Goal: Information Seeking & Learning: Learn about a topic

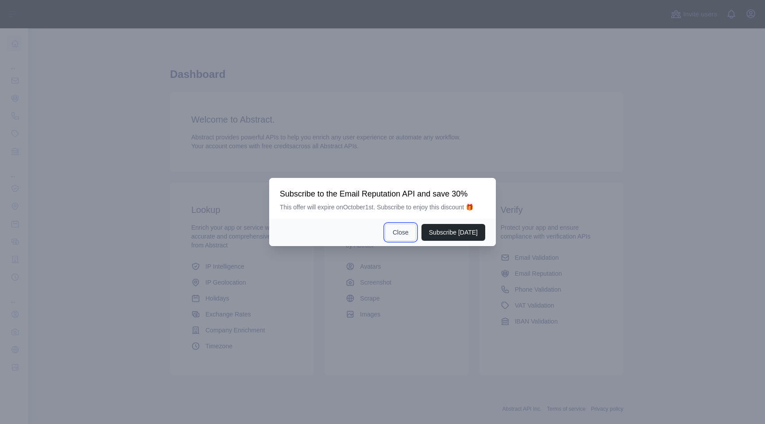
click at [386, 231] on button "Close" at bounding box center [400, 232] width 31 height 17
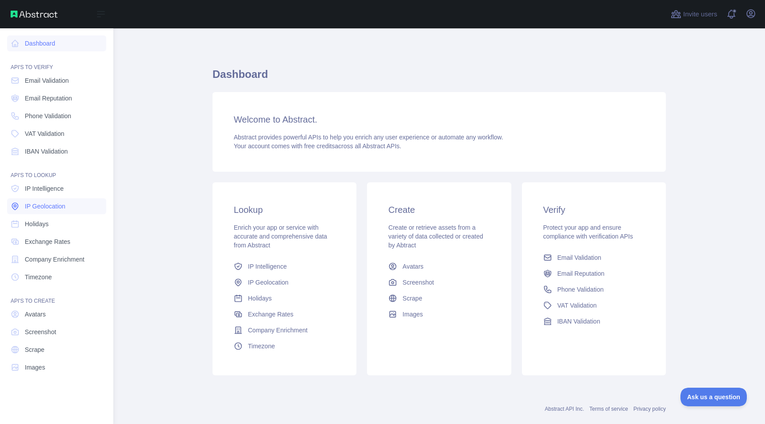
click at [50, 208] on span "IP Geolocation" at bounding box center [45, 206] width 41 height 9
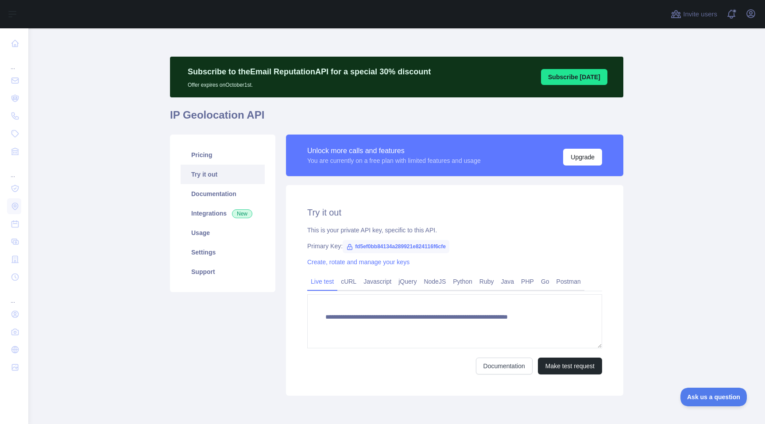
type textarea "**********"
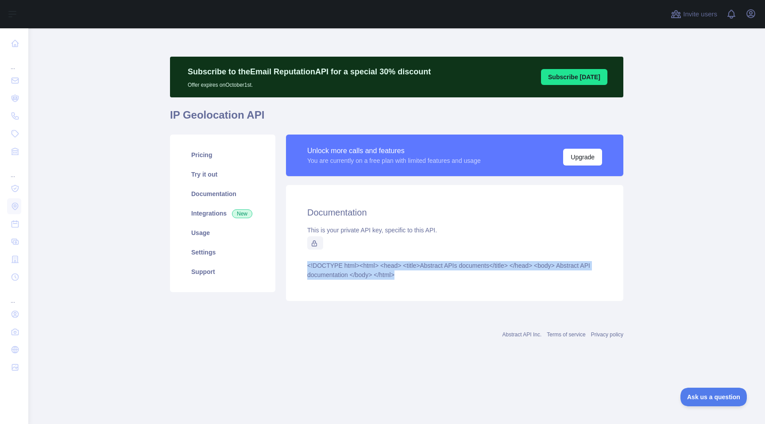
drag, startPoint x: 447, startPoint y: 282, endPoint x: 308, endPoint y: 261, distance: 141.0
click at [308, 261] on div "Documentation This is your private API key, specific to this API. <!DOCTYPE htm…" at bounding box center [454, 243] width 337 height 116
click at [425, 279] on article "<!DOCTYPE html> <html> <head> <title>Abstract APIs documents</title> </head> <b…" at bounding box center [454, 270] width 295 height 19
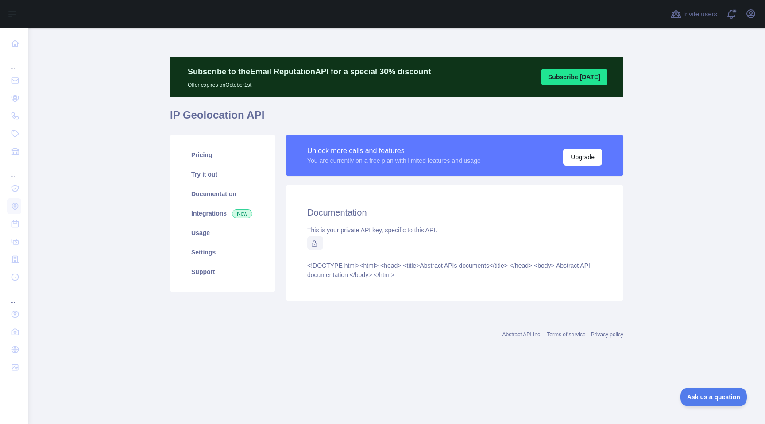
click at [312, 243] on icon at bounding box center [314, 243] width 7 height 7
click at [397, 246] on div at bounding box center [454, 242] width 295 height 9
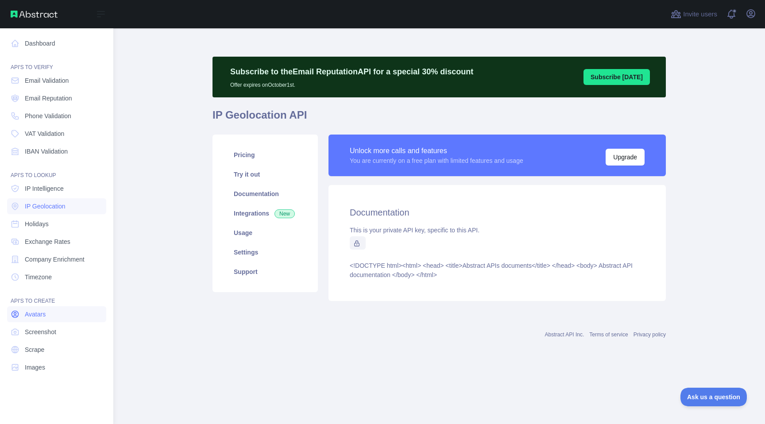
click at [41, 315] on span "Avatars" at bounding box center [35, 314] width 21 height 9
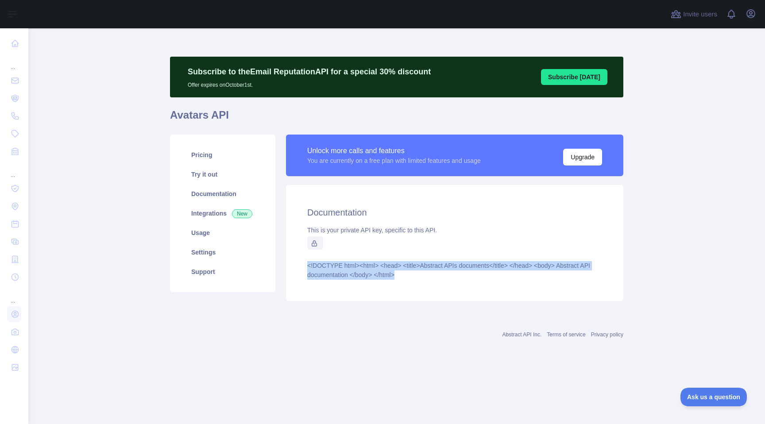
drag, startPoint x: 448, startPoint y: 277, endPoint x: 337, endPoint y: 259, distance: 111.7
click at [337, 259] on div "Documentation This is your private API key, specific to this API. <!DOCTYPE htm…" at bounding box center [454, 243] width 337 height 116
click at [338, 259] on div "Documentation This is your private API key, specific to this API. <!DOCTYPE htm…" at bounding box center [454, 243] width 337 height 116
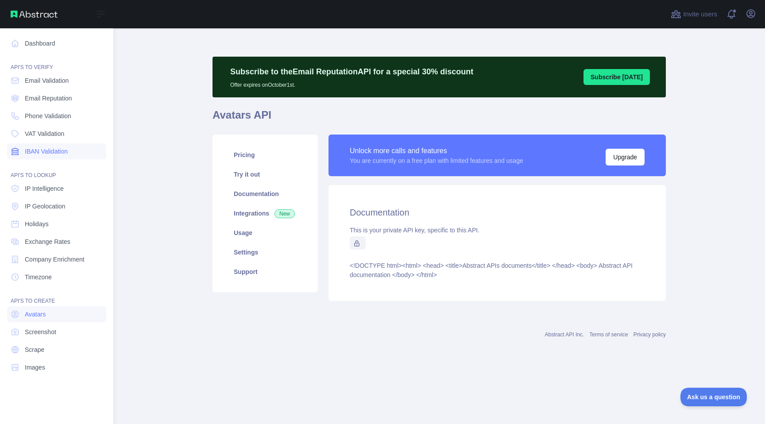
click at [62, 149] on span "IBAN Validation" at bounding box center [46, 151] width 43 height 9
click at [49, 133] on span "VAT Validation" at bounding box center [44, 133] width 39 height 9
click at [47, 112] on span "Phone Validation" at bounding box center [48, 116] width 46 height 9
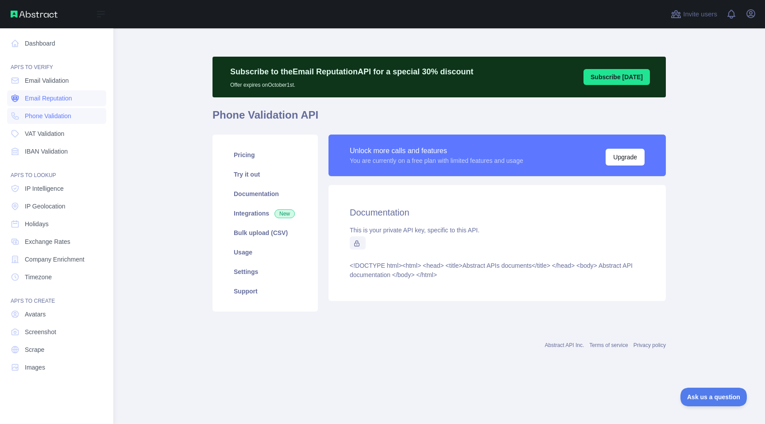
click at [63, 97] on span "Email Reputation" at bounding box center [48, 98] width 47 height 9
click at [31, 80] on span "Email Validation" at bounding box center [47, 80] width 44 height 9
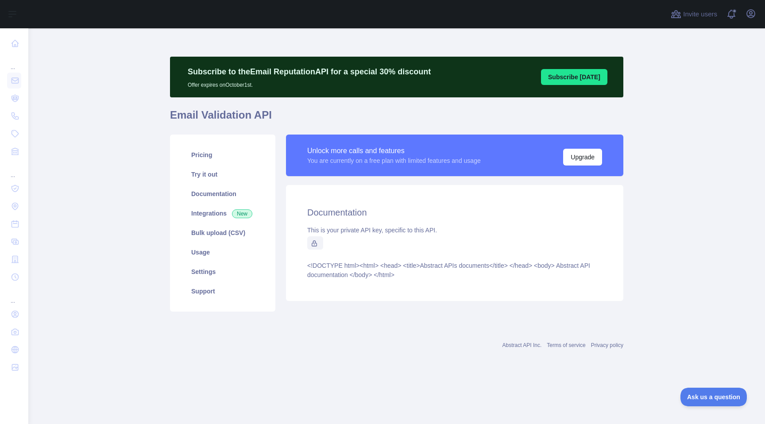
click at [314, 245] on icon at bounding box center [314, 243] width 7 height 7
drag, startPoint x: 318, startPoint y: 243, endPoint x: 340, endPoint y: 237, distance: 23.3
click at [318, 242] on span at bounding box center [315, 242] width 16 height 13
click at [343, 237] on div "Documentation This is your private API key, specific to this API. <!DOCTYPE htm…" at bounding box center [454, 243] width 337 height 116
